Goal: Check status: Check status

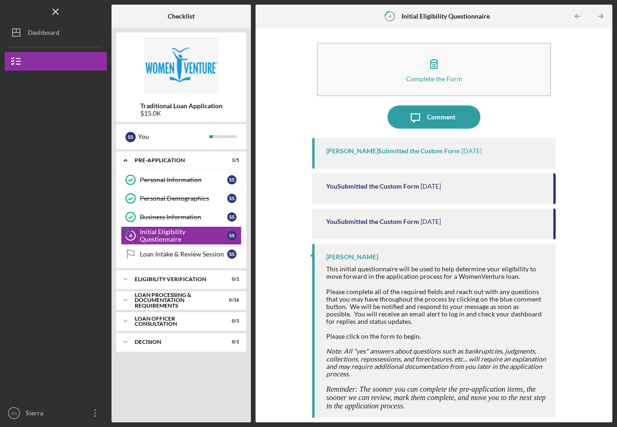
scroll to position [7, 0]
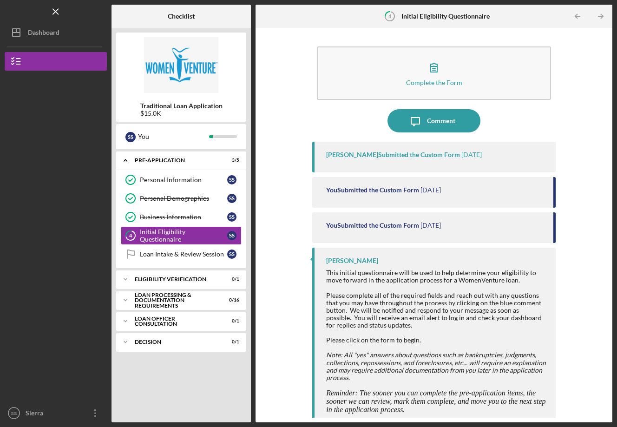
click at [379, 154] on div "Latrina Caldwell Submitted the Custom Form" at bounding box center [393, 154] width 134 height 7
click at [383, 188] on div "You Submitted the Custom Form" at bounding box center [372, 189] width 93 height 7
click at [383, 220] on div "You Submitted the Custom Form 1 week ago" at bounding box center [433, 227] width 243 height 31
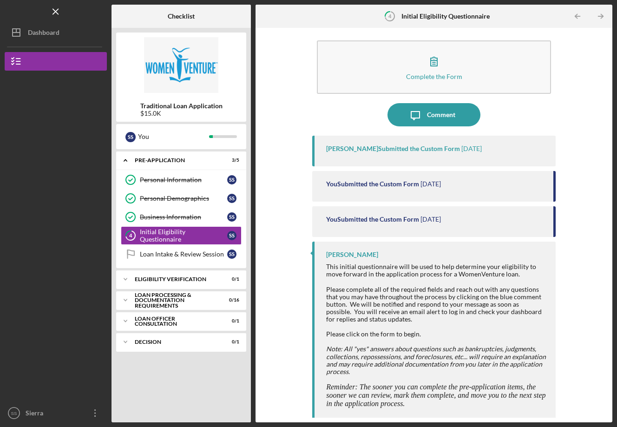
scroll to position [7, 0]
click at [161, 221] on link "Business Information Business Information S S" at bounding box center [181, 217] width 121 height 19
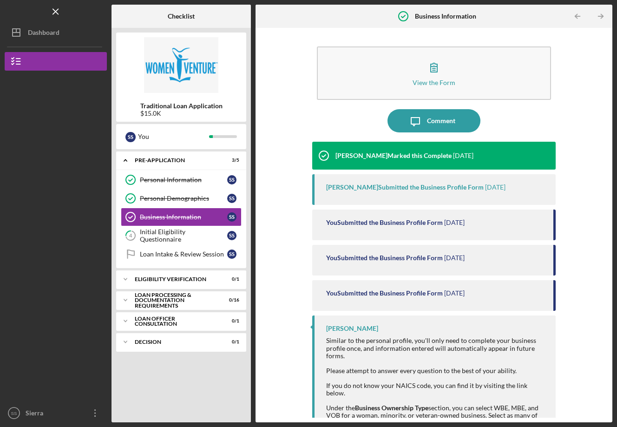
click at [169, 194] on link "Personal Demographics Personal Demographics S S" at bounding box center [181, 198] width 121 height 19
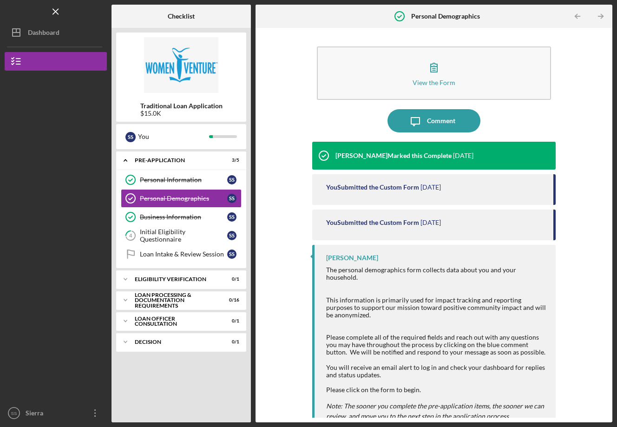
click at [171, 176] on div "Personal Information" at bounding box center [183, 179] width 87 height 7
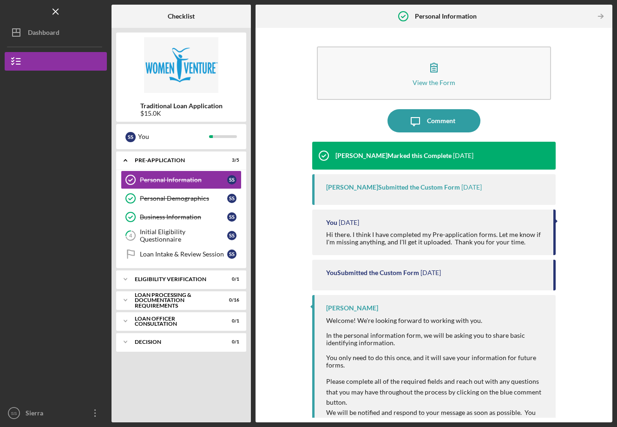
click at [167, 199] on div "Personal Demographics" at bounding box center [183, 198] width 87 height 7
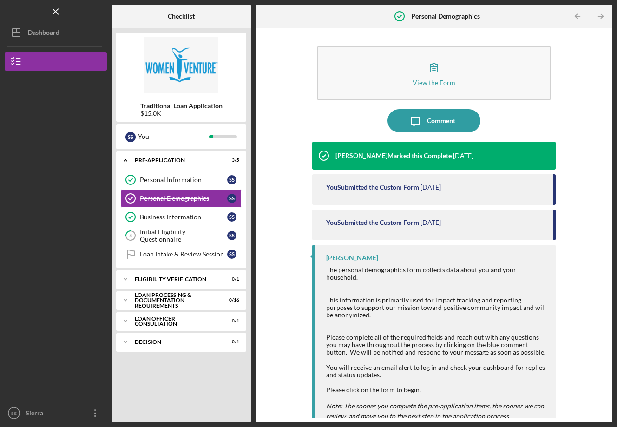
click at [168, 235] on div "Initial Eligibility Questionnaire" at bounding box center [183, 235] width 87 height 15
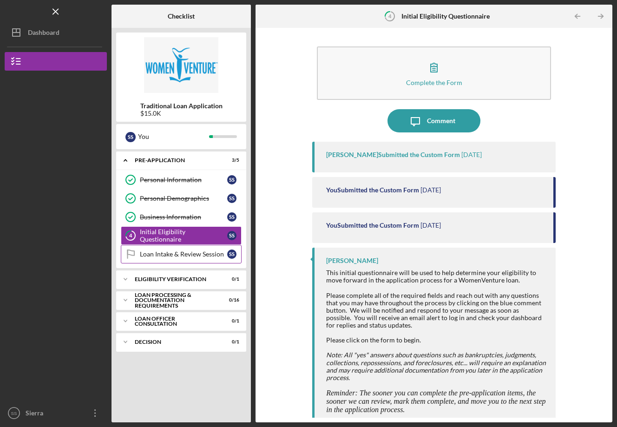
drag, startPoint x: 383, startPoint y: 220, endPoint x: 174, endPoint y: 251, distance: 211.7
click at [174, 251] on div "Loan Intake & Review Session" at bounding box center [183, 253] width 87 height 7
